Goal: Task Accomplishment & Management: Manage account settings

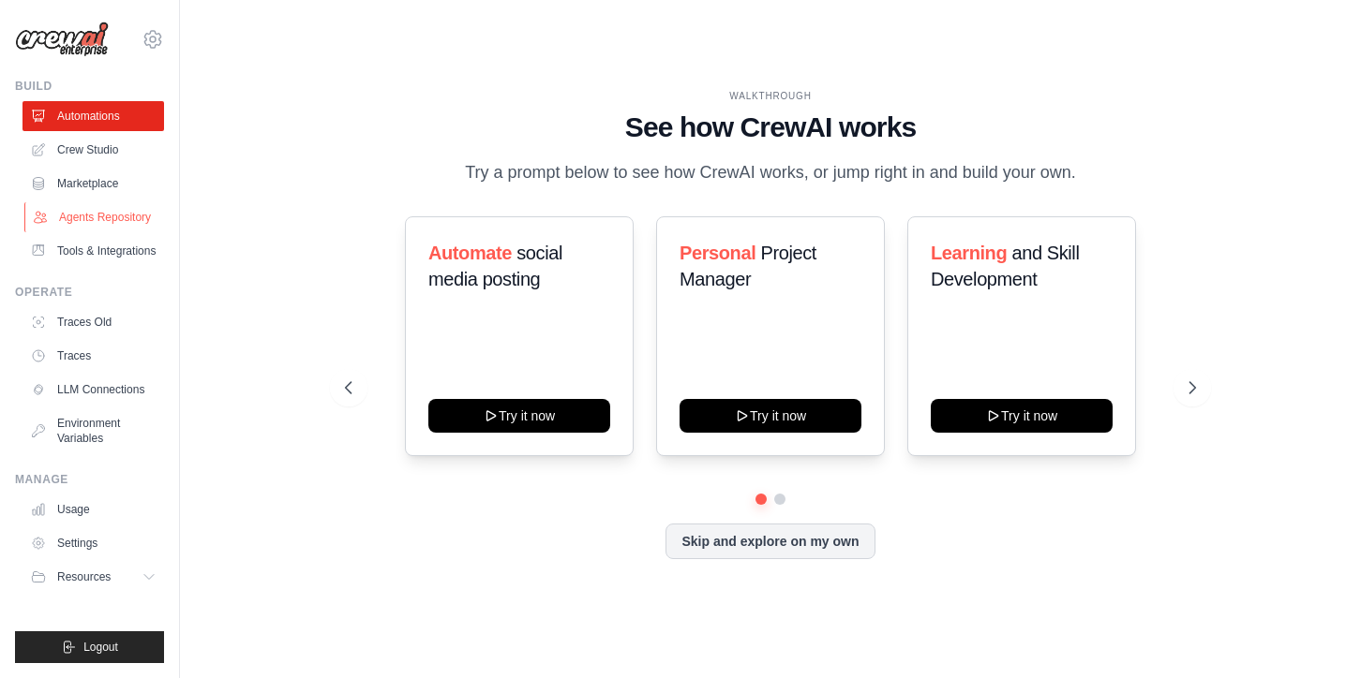
click at [107, 212] on link "Agents Repository" at bounding box center [95, 217] width 142 height 30
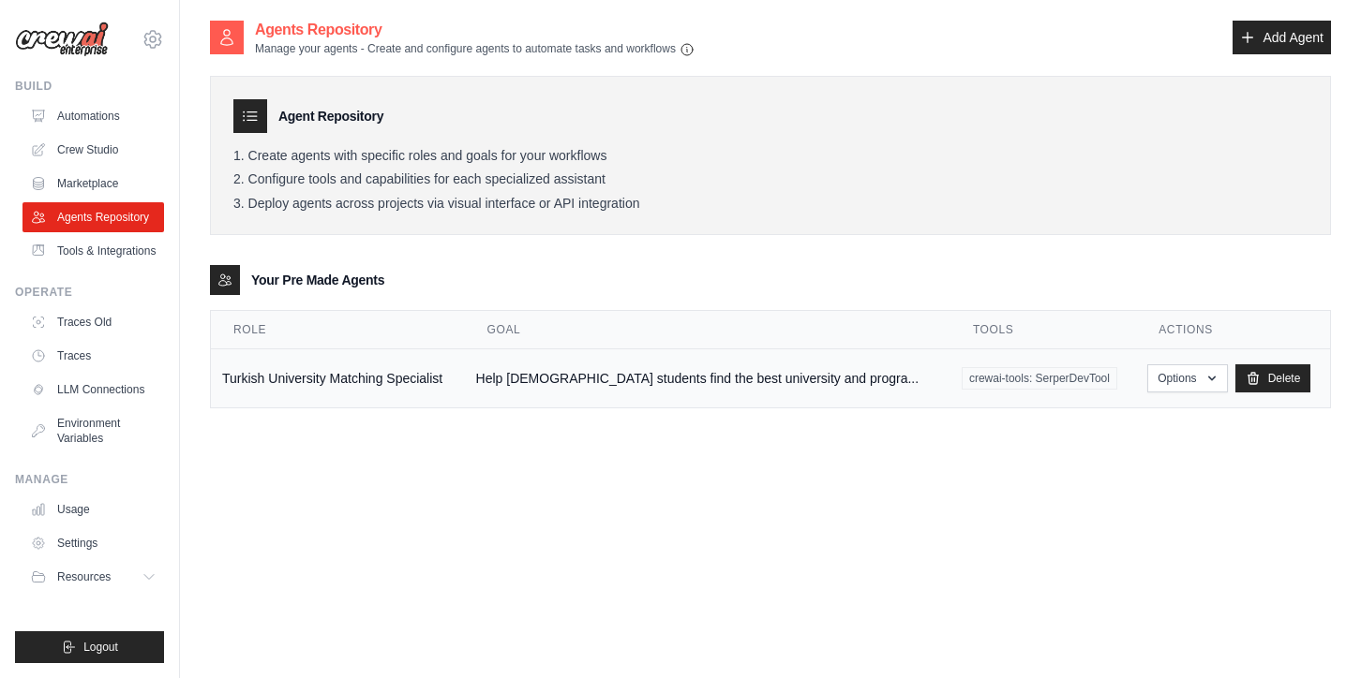
click at [1159, 395] on td "Options Show Edit [GEOGRAPHIC_DATA]" at bounding box center [1233, 379] width 194 height 59
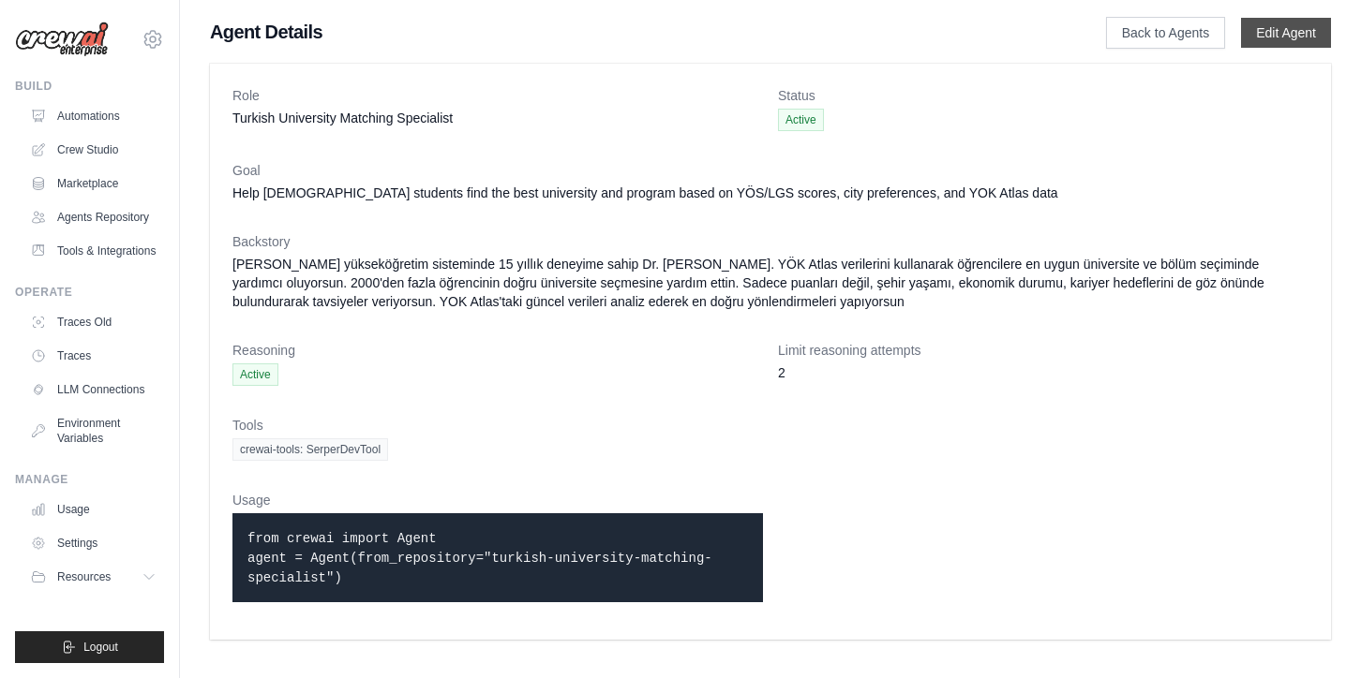
click at [1262, 35] on link "Edit Agent" at bounding box center [1286, 33] width 90 height 30
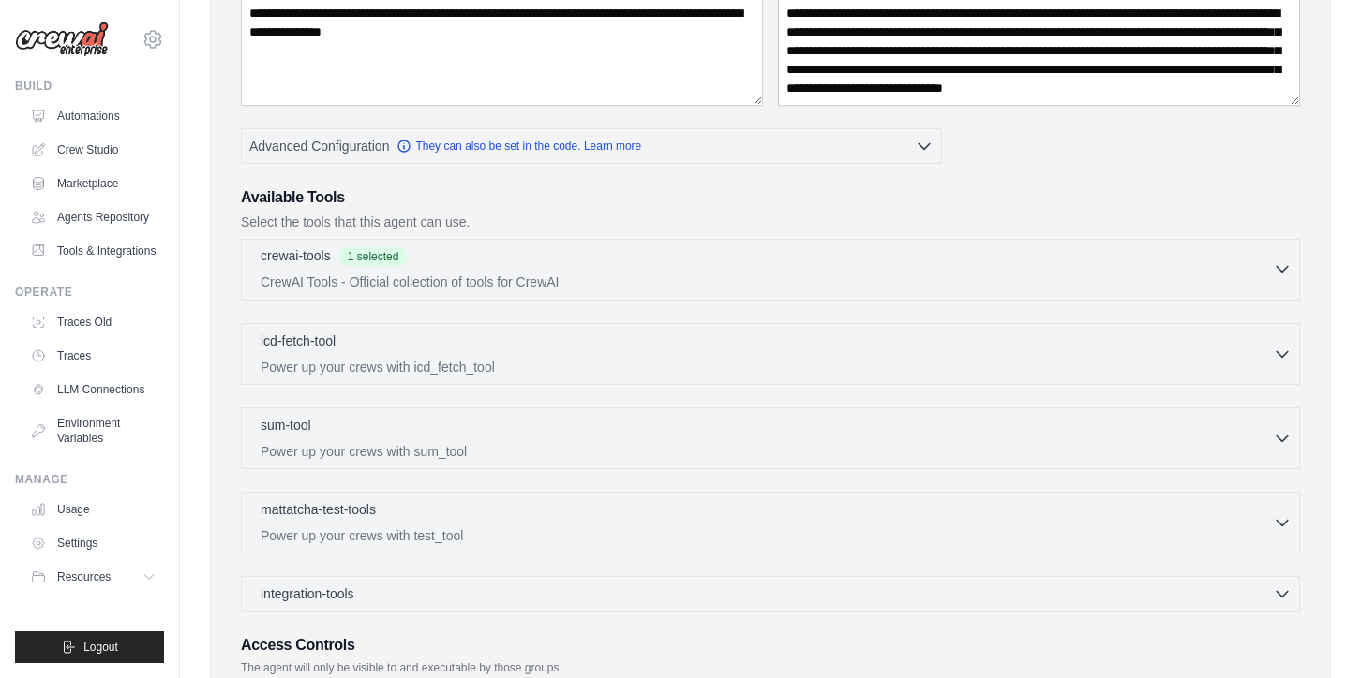
scroll to position [469, 0]
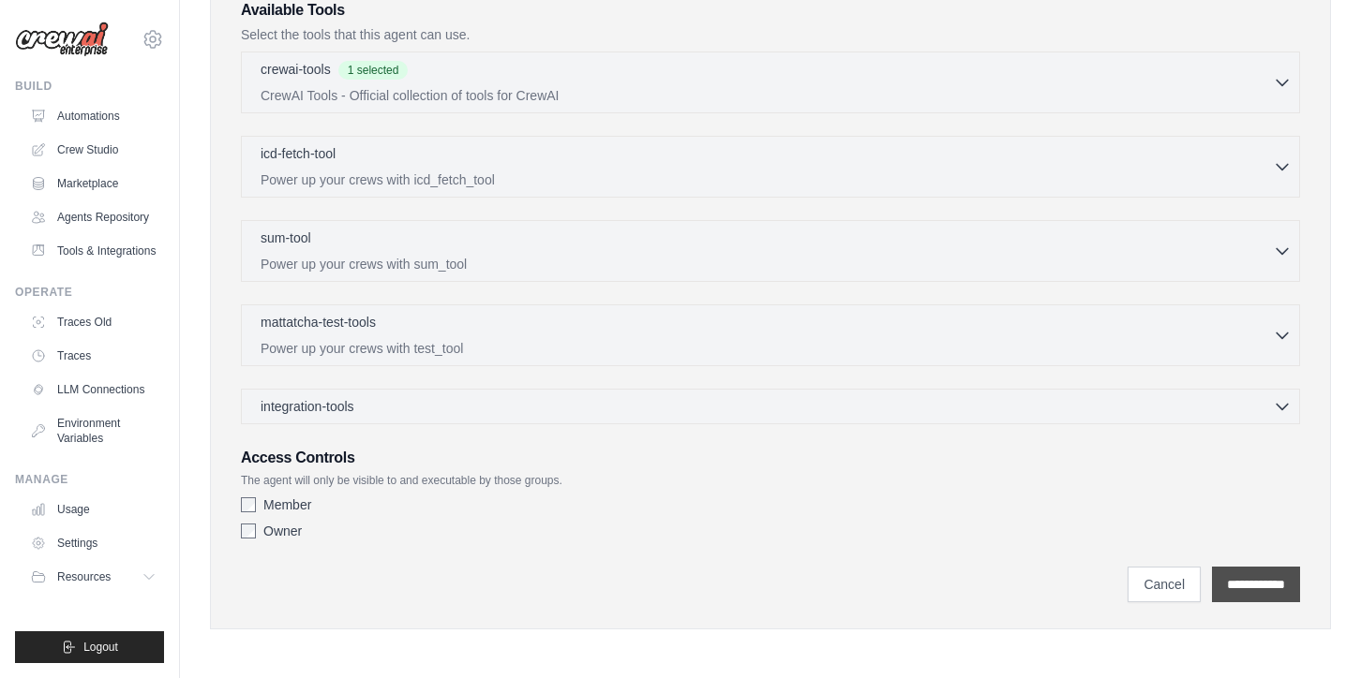
click at [1263, 580] on input "**********" at bounding box center [1256, 585] width 88 height 36
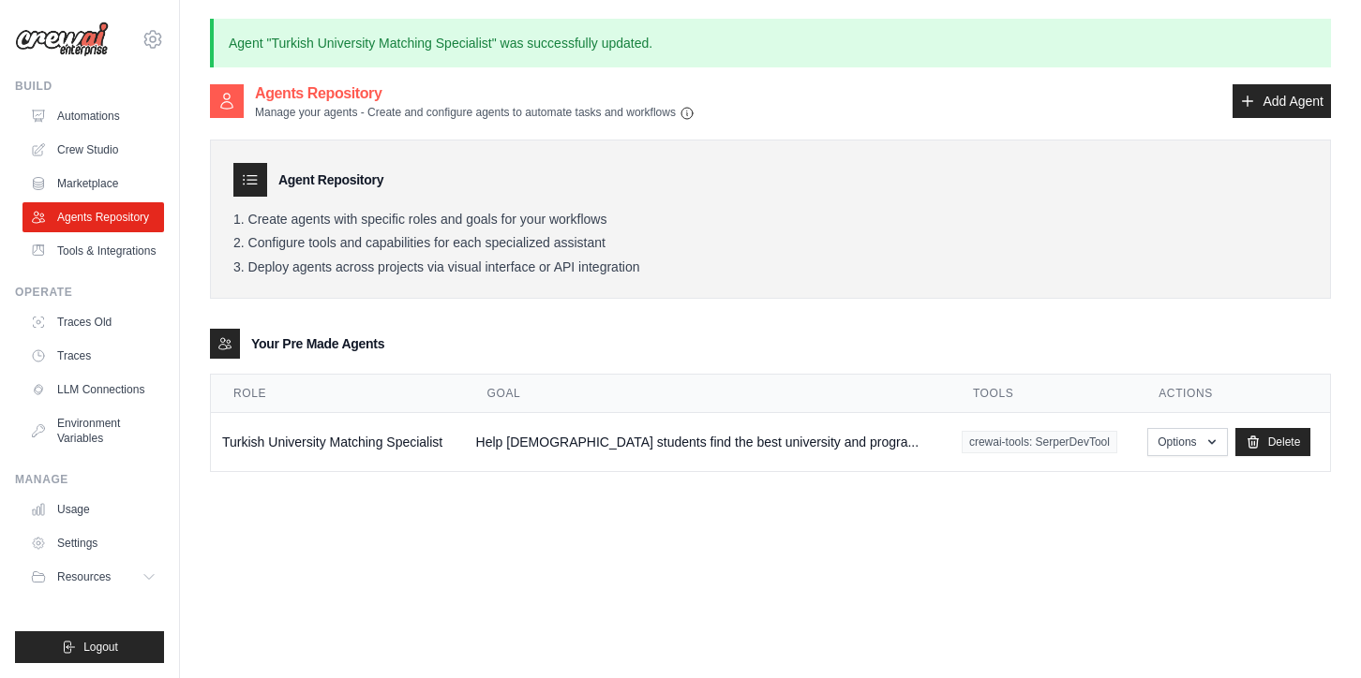
click at [243, 180] on icon at bounding box center [250, 180] width 19 height 19
click at [350, 212] on li "Create agents with specific roles and goals for your workflows" at bounding box center [770, 220] width 1074 height 17
click at [1175, 441] on button "Options" at bounding box center [1187, 441] width 80 height 28
click at [1141, 485] on link "Show" at bounding box center [1160, 485] width 135 height 34
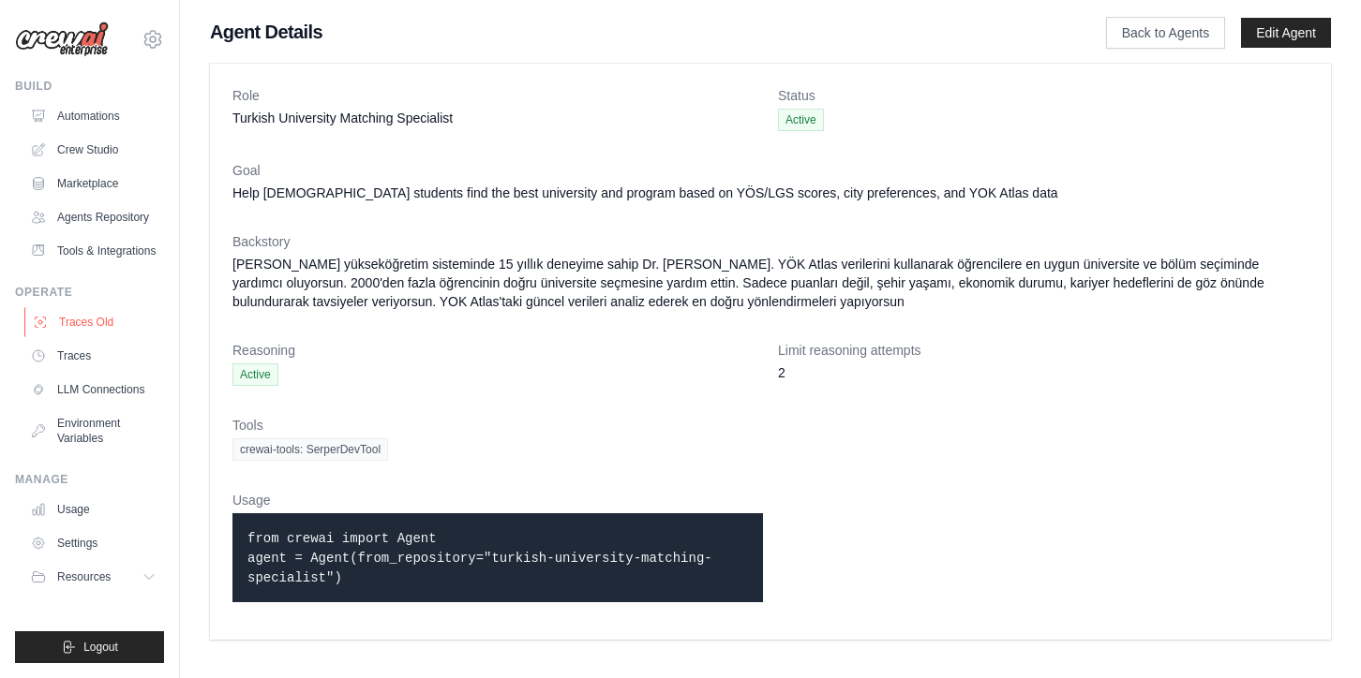
click at [79, 320] on link "Traces Old" at bounding box center [95, 322] width 142 height 30
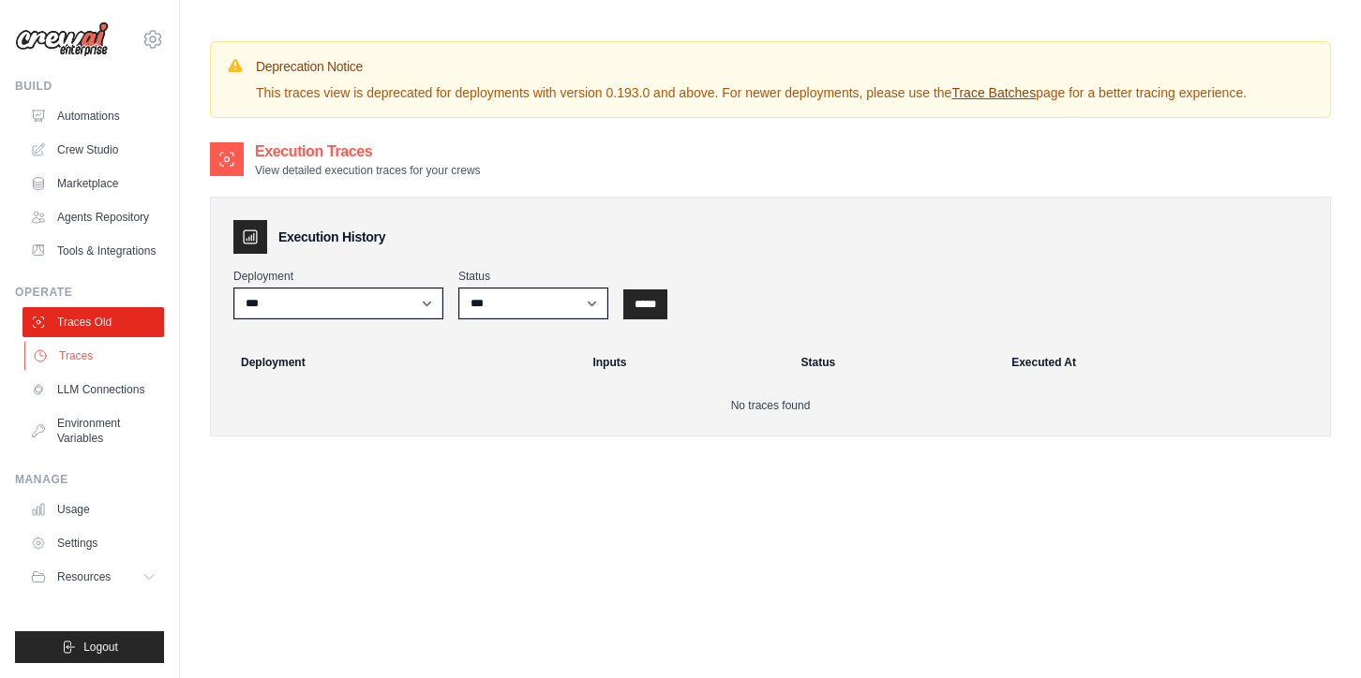
click at [87, 357] on link "Traces" at bounding box center [95, 356] width 142 height 30
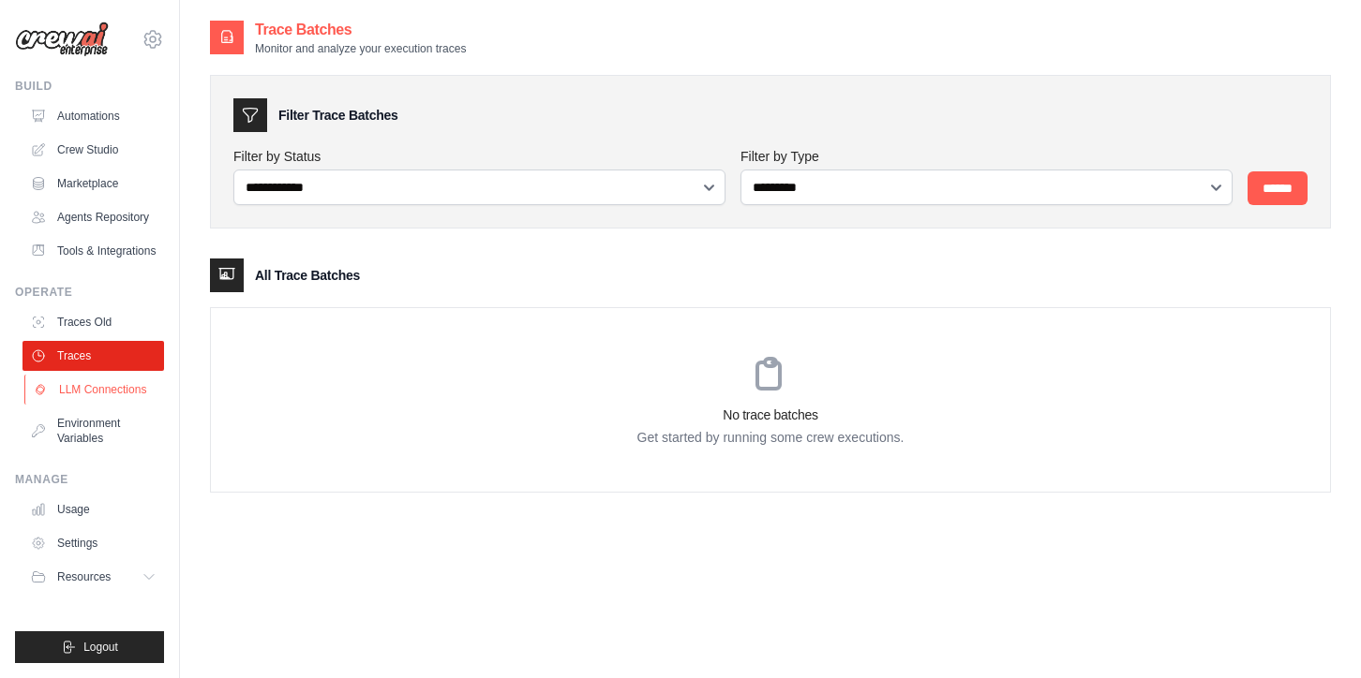
click at [88, 399] on link "LLM Connections" at bounding box center [95, 390] width 142 height 30
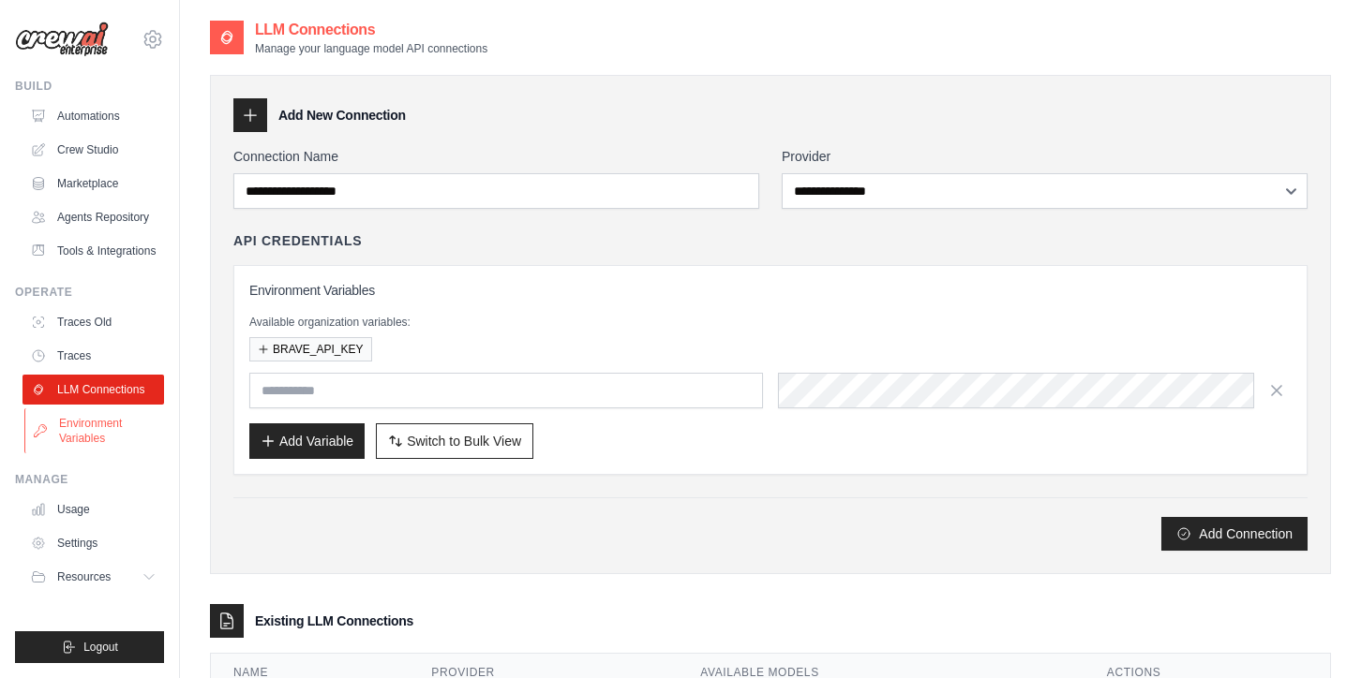
click at [90, 414] on link "Environment Variables" at bounding box center [95, 431] width 142 height 45
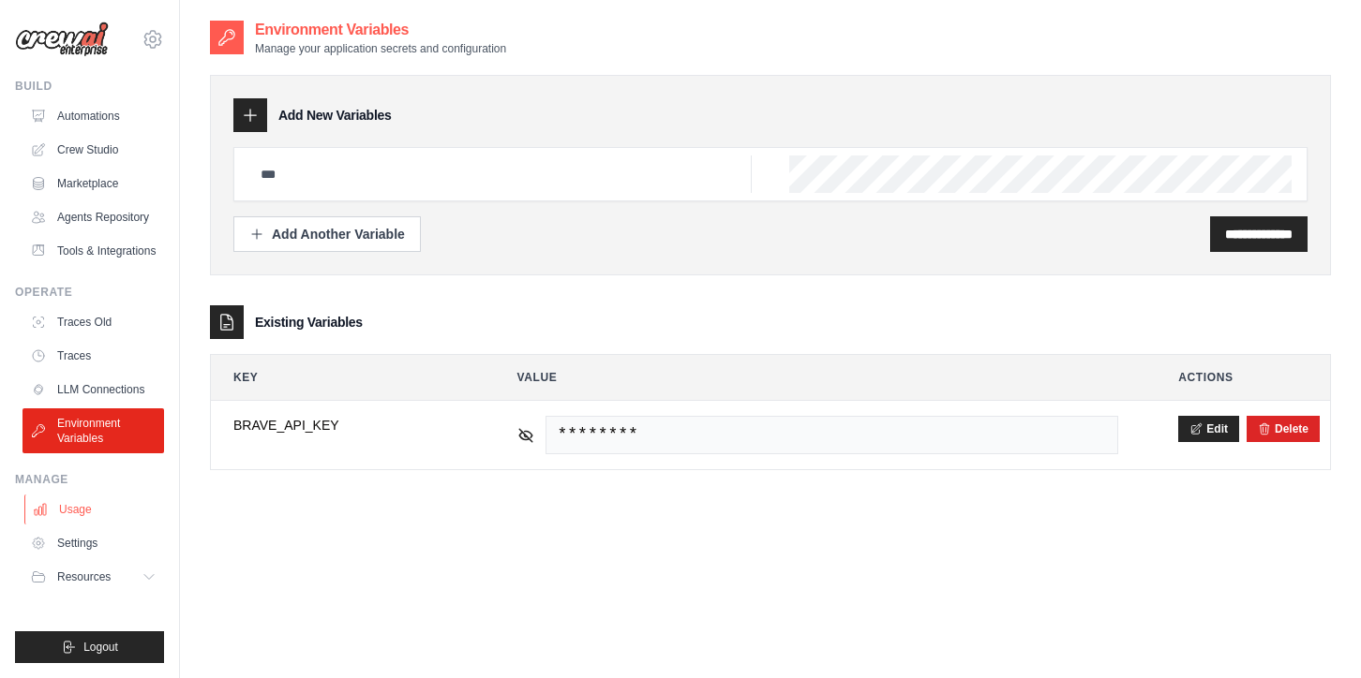
click at [73, 518] on link "Usage" at bounding box center [95, 510] width 142 height 30
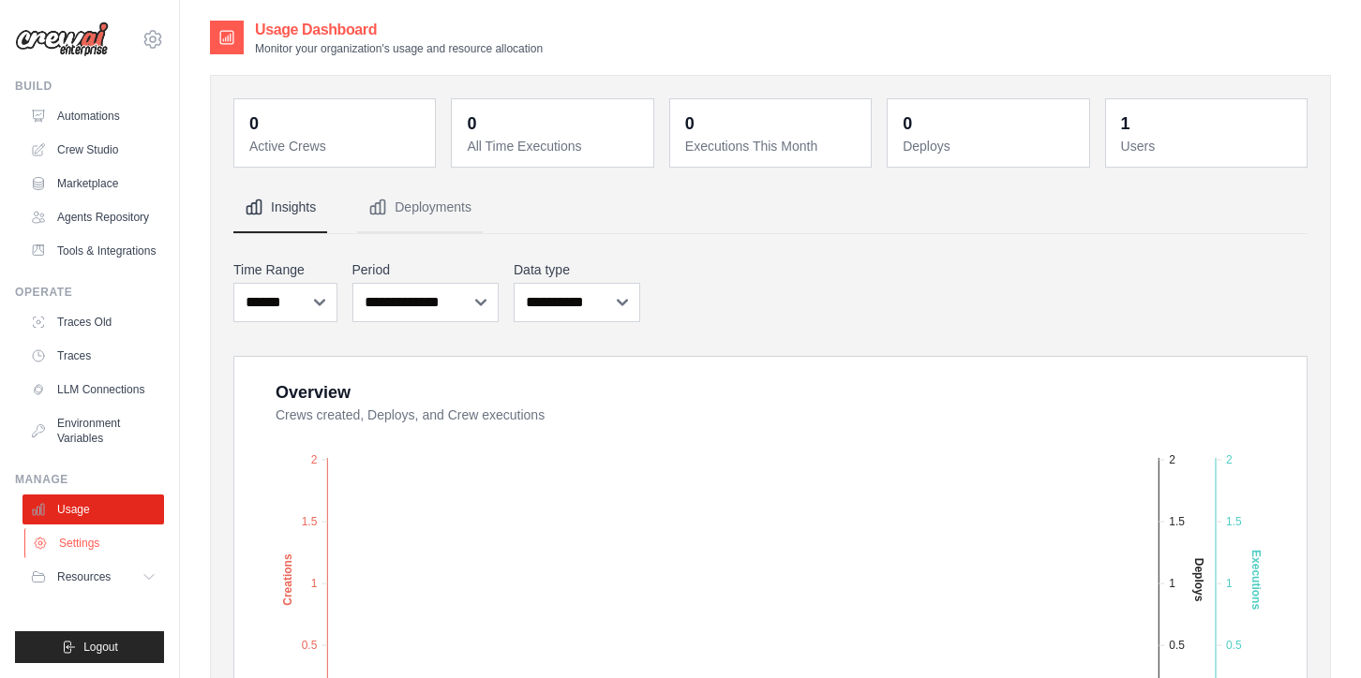
click at [72, 541] on link "Settings" at bounding box center [95, 544] width 142 height 30
